Goal: Information Seeking & Learning: Learn about a topic

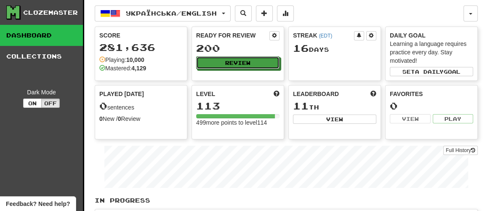
click at [249, 59] on button "Review" at bounding box center [237, 62] width 83 height 13
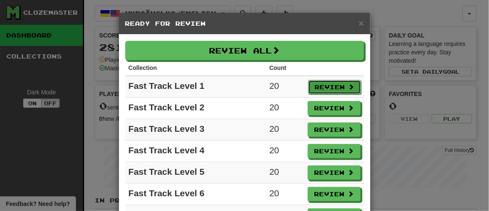
click at [328, 84] on button "Review" at bounding box center [334, 87] width 53 height 14
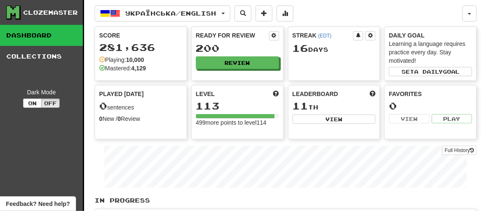
select select "**"
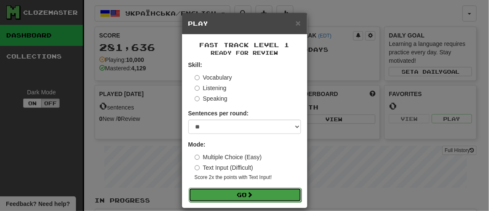
click at [247, 195] on span at bounding box center [250, 194] width 6 height 6
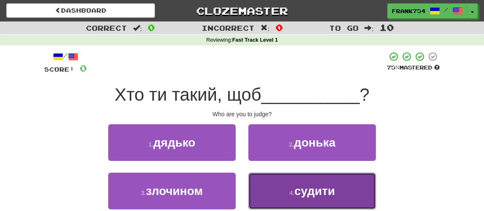
click at [308, 189] on span "судити" at bounding box center [314, 190] width 40 height 13
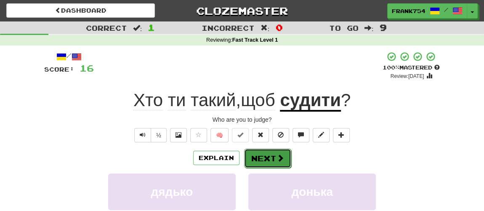
click at [268, 159] on button "Next" at bounding box center [267, 157] width 47 height 19
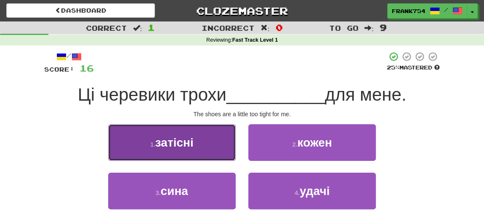
click at [179, 150] on button "1 . затісні" at bounding box center [171, 142] width 127 height 37
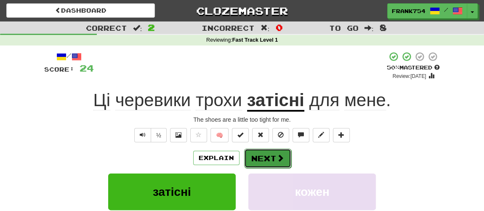
click at [272, 161] on button "Next" at bounding box center [267, 157] width 47 height 19
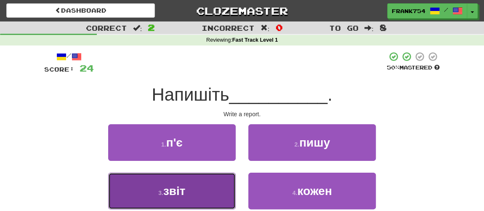
click at [173, 194] on span "звіт" at bounding box center [174, 190] width 22 height 13
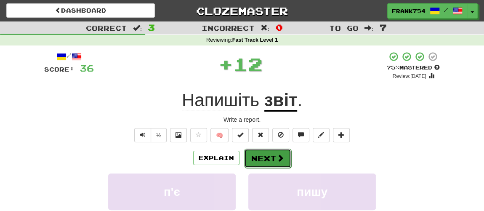
click at [270, 158] on button "Next" at bounding box center [267, 157] width 47 height 19
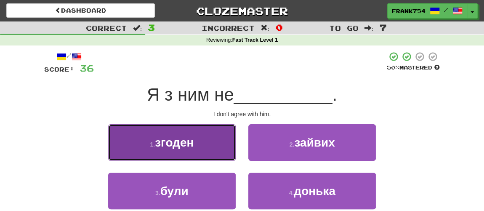
click at [176, 153] on button "1 . згоден" at bounding box center [171, 142] width 127 height 37
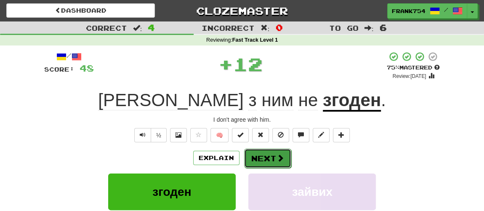
click at [270, 159] on button "Next" at bounding box center [267, 157] width 47 height 19
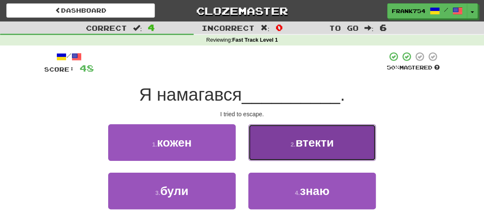
click at [304, 151] on button "2 . втекти" at bounding box center [311, 142] width 127 height 37
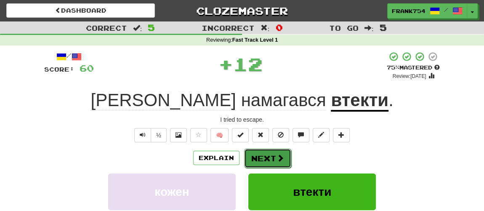
click at [267, 157] on button "Next" at bounding box center [267, 157] width 47 height 19
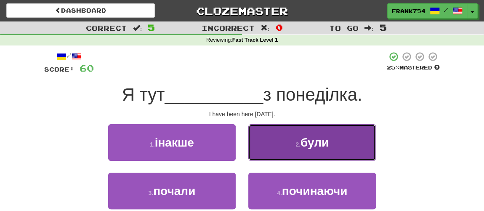
click at [314, 146] on span "були" at bounding box center [314, 142] width 28 height 13
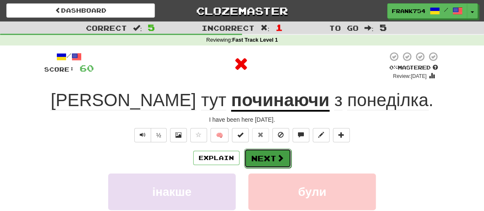
click at [279, 161] on span at bounding box center [280, 158] width 8 height 8
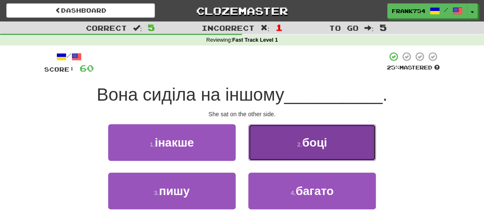
click at [312, 143] on span "боці" at bounding box center [314, 142] width 25 height 13
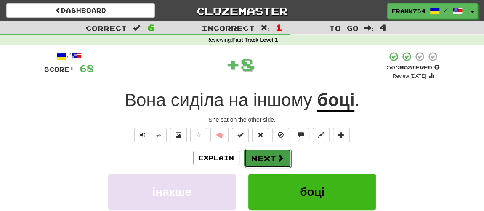
click at [272, 156] on button "Next" at bounding box center [267, 157] width 47 height 19
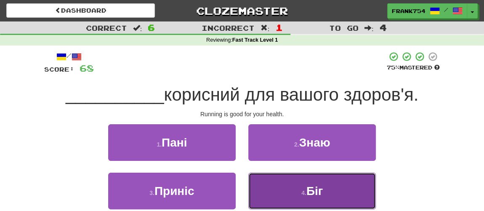
click at [294, 197] on button "4 . Біг" at bounding box center [311, 190] width 127 height 37
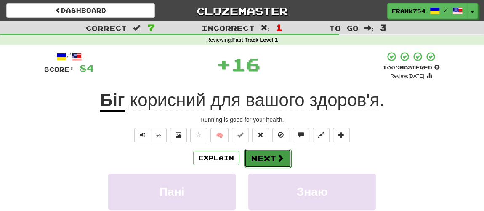
click at [268, 158] on button "Next" at bounding box center [267, 157] width 47 height 19
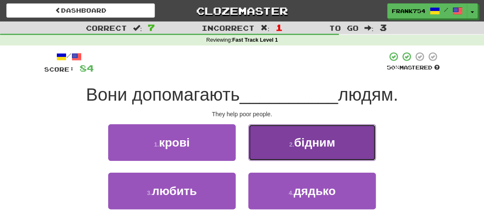
click at [307, 140] on span "бідним" at bounding box center [314, 142] width 41 height 13
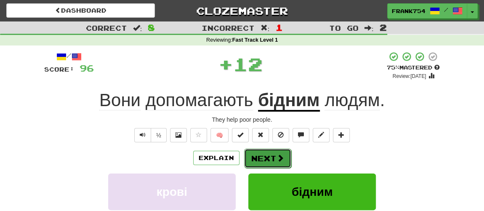
click at [264, 158] on button "Next" at bounding box center [267, 157] width 47 height 19
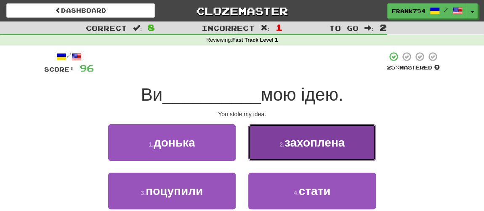
click at [298, 143] on span "захоплена" at bounding box center [314, 142] width 61 height 13
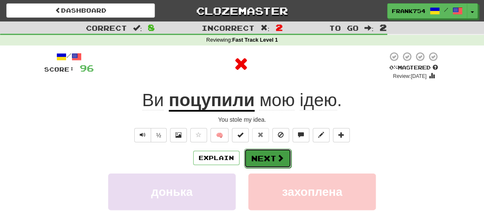
click at [271, 157] on button "Next" at bounding box center [267, 157] width 47 height 19
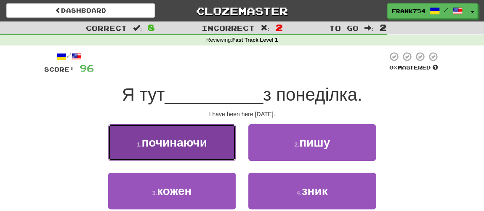
click at [211, 150] on button "1 . починаючи" at bounding box center [171, 142] width 127 height 37
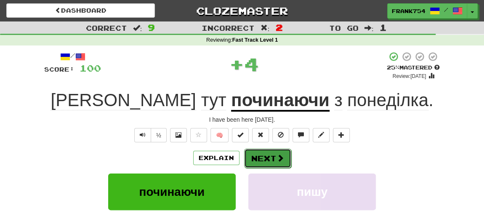
click at [266, 155] on button "Next" at bounding box center [267, 157] width 47 height 19
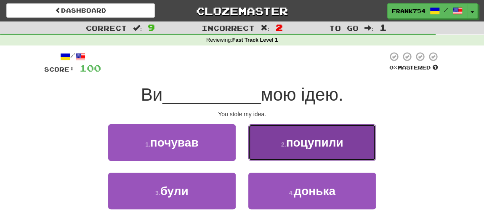
click at [301, 147] on span "поцупили" at bounding box center [314, 142] width 57 height 13
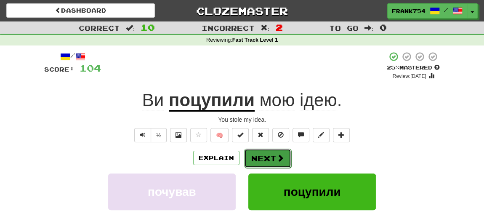
click at [265, 156] on button "Next" at bounding box center [267, 157] width 47 height 19
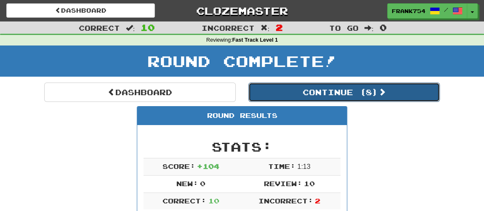
click at [304, 91] on button "Continue ( 8 )" at bounding box center [343, 91] width 191 height 19
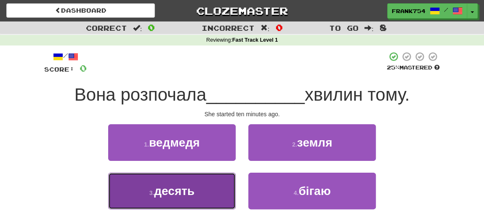
click at [181, 196] on span "десять" at bounding box center [174, 190] width 40 height 13
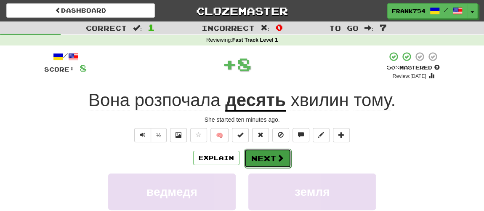
click at [268, 162] on button "Next" at bounding box center [267, 157] width 47 height 19
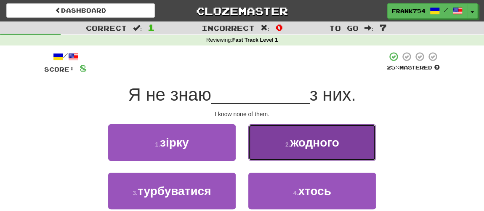
click at [299, 137] on span "жодного" at bounding box center [314, 142] width 49 height 13
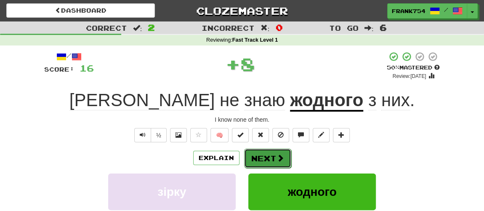
click at [267, 155] on button "Next" at bounding box center [267, 157] width 47 height 19
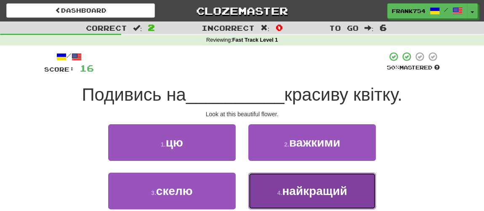
click at [304, 199] on button "4 . найкращий" at bounding box center [311, 190] width 127 height 37
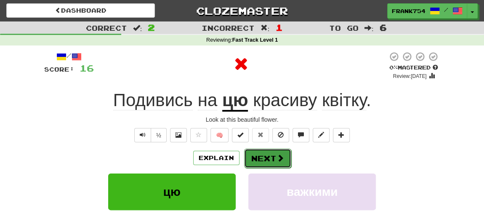
click at [259, 161] on button "Next" at bounding box center [267, 157] width 47 height 19
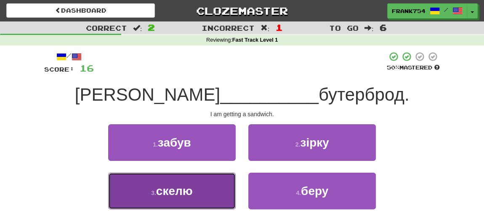
click at [169, 191] on span "скелю" at bounding box center [174, 190] width 37 height 13
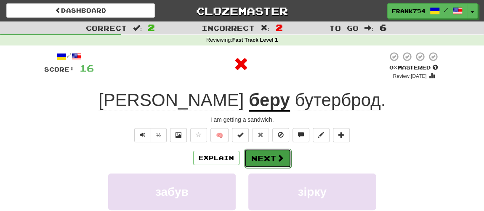
click at [270, 157] on button "Next" at bounding box center [267, 157] width 47 height 19
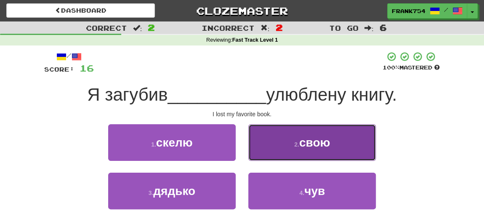
click at [317, 138] on span "свою" at bounding box center [314, 142] width 31 height 13
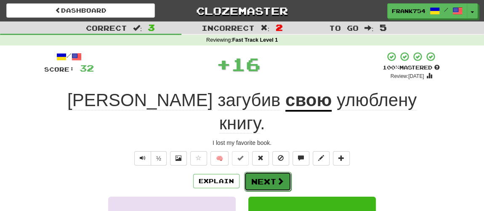
click at [282, 177] on span at bounding box center [280, 181] width 8 height 8
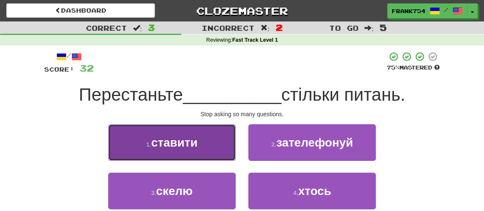
click at [182, 147] on span "ставити" at bounding box center [174, 142] width 46 height 13
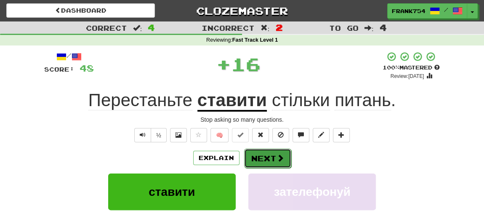
click at [253, 158] on button "Next" at bounding box center [267, 157] width 47 height 19
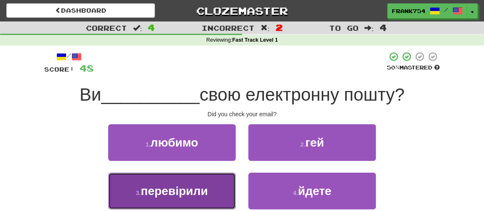
click at [193, 200] on button "3 . перевірили" at bounding box center [171, 190] width 127 height 37
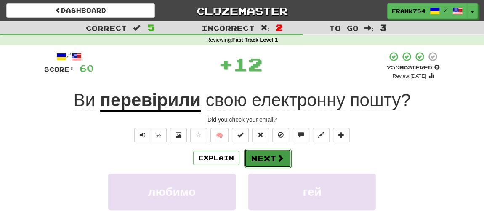
click at [262, 166] on button "Next" at bounding box center [267, 157] width 47 height 19
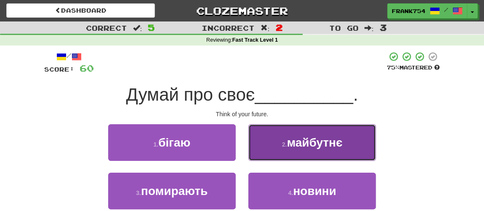
click at [321, 140] on span "майбутнє" at bounding box center [314, 142] width 56 height 13
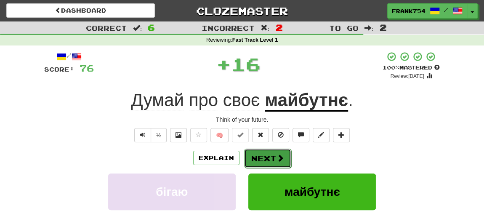
click at [270, 160] on button "Next" at bounding box center [267, 157] width 47 height 19
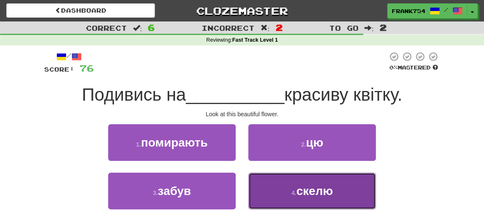
click at [299, 193] on span "скелю" at bounding box center [314, 190] width 37 height 13
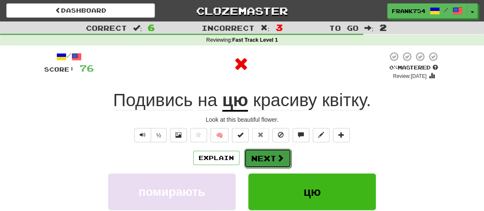
click at [265, 164] on button "Next" at bounding box center [267, 157] width 47 height 19
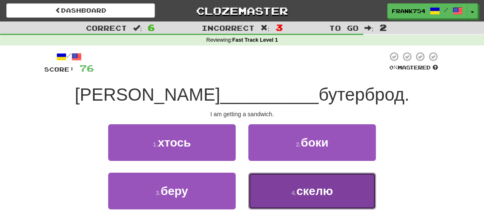
click at [307, 188] on span "скелю" at bounding box center [314, 190] width 37 height 13
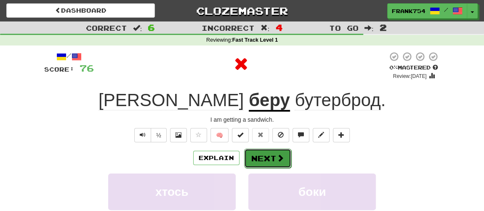
click at [268, 161] on button "Next" at bounding box center [267, 157] width 47 height 19
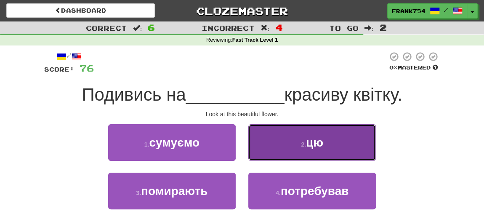
click at [301, 138] on button "2 . цю" at bounding box center [311, 142] width 127 height 37
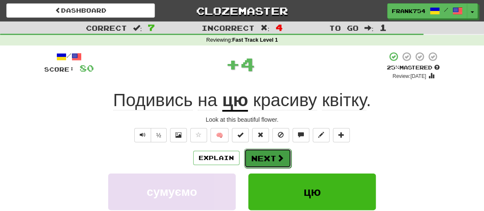
click at [270, 158] on button "Next" at bounding box center [267, 157] width 47 height 19
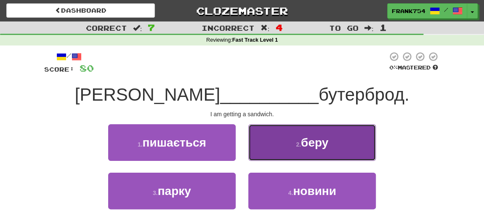
click at [298, 152] on button "2 . беру" at bounding box center [311, 142] width 127 height 37
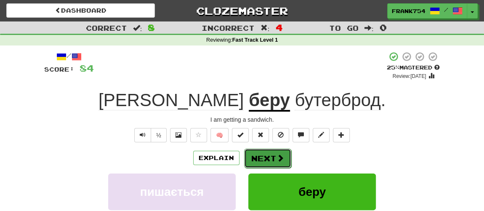
click at [263, 158] on button "Next" at bounding box center [267, 157] width 47 height 19
